Goal: Information Seeking & Learning: Learn about a topic

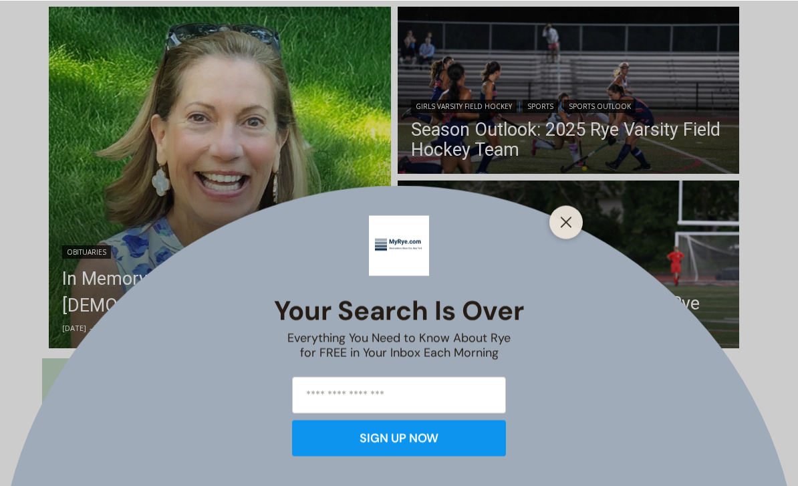
scroll to position [340, 0]
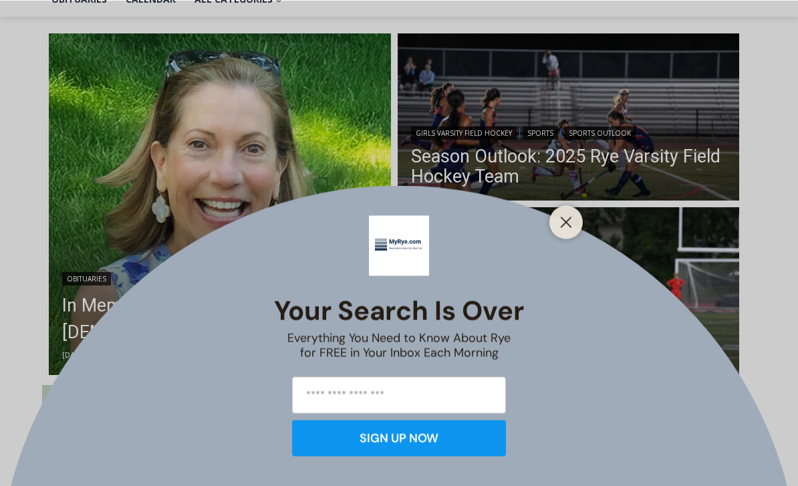
click at [561, 239] on div at bounding box center [565, 221] width 33 height 33
click at [559, 231] on button "Close" at bounding box center [566, 222] width 19 height 19
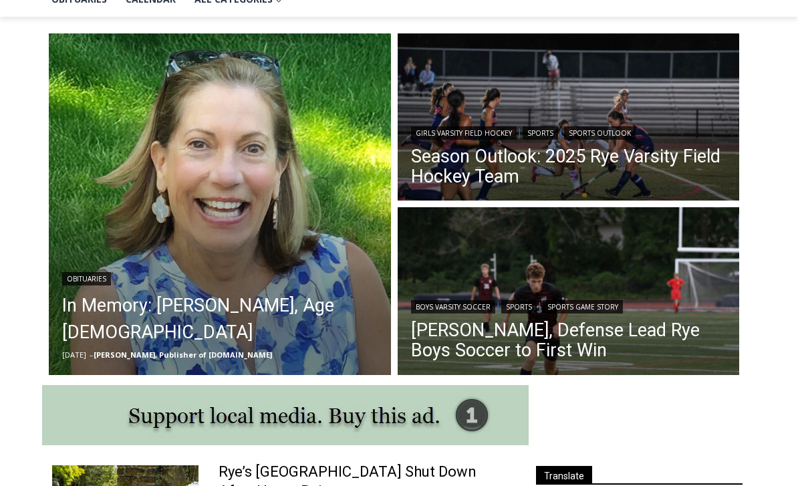
click at [549, 303] on link "Sports Game Story" at bounding box center [583, 306] width 80 height 13
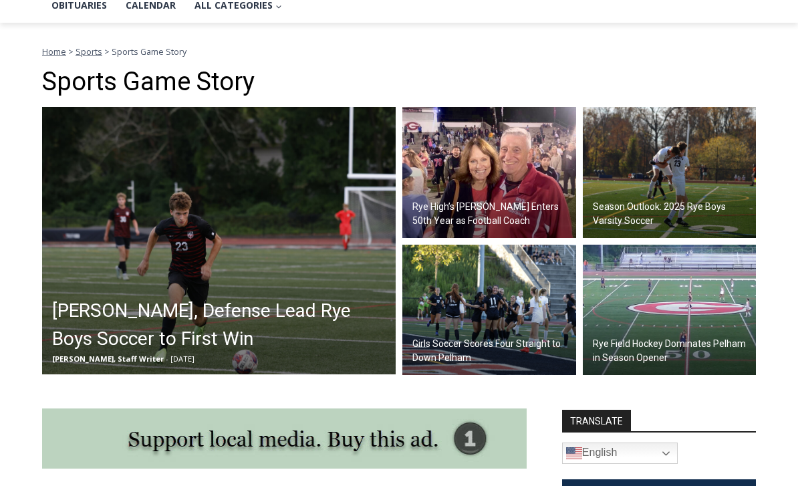
scroll to position [334, 0]
click at [310, 341] on h2 "[PERSON_NAME], Defense Lead Rye Boys Soccer to First Win" at bounding box center [222, 325] width 340 height 56
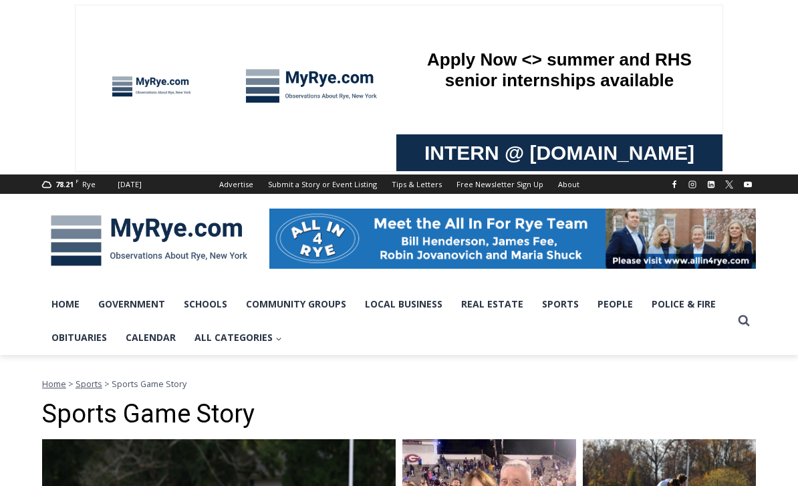
scroll to position [0, 0]
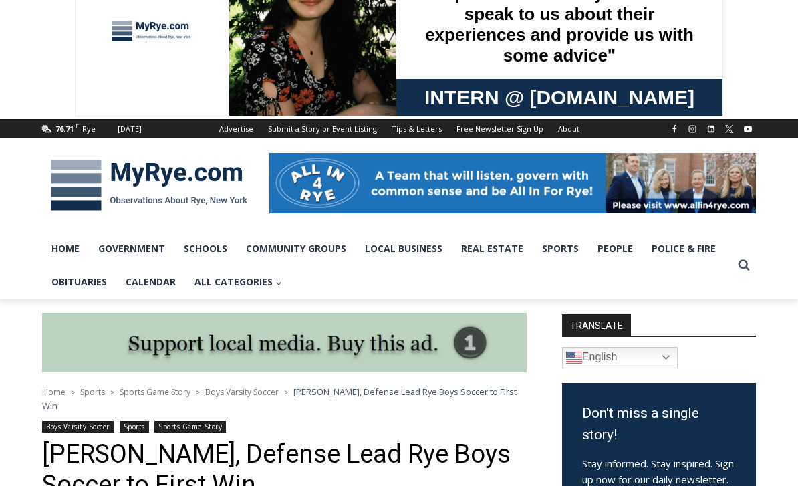
scroll to position [55, 0]
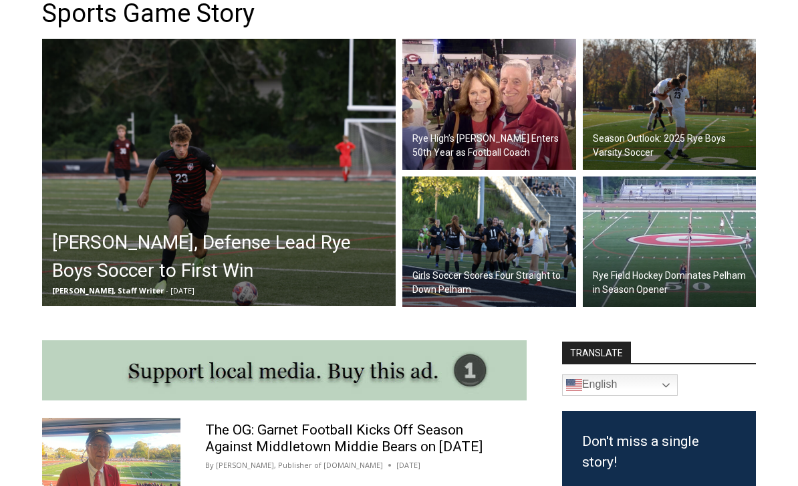
scroll to position [402, 0]
